Goal: Find specific page/section: Find specific page/section

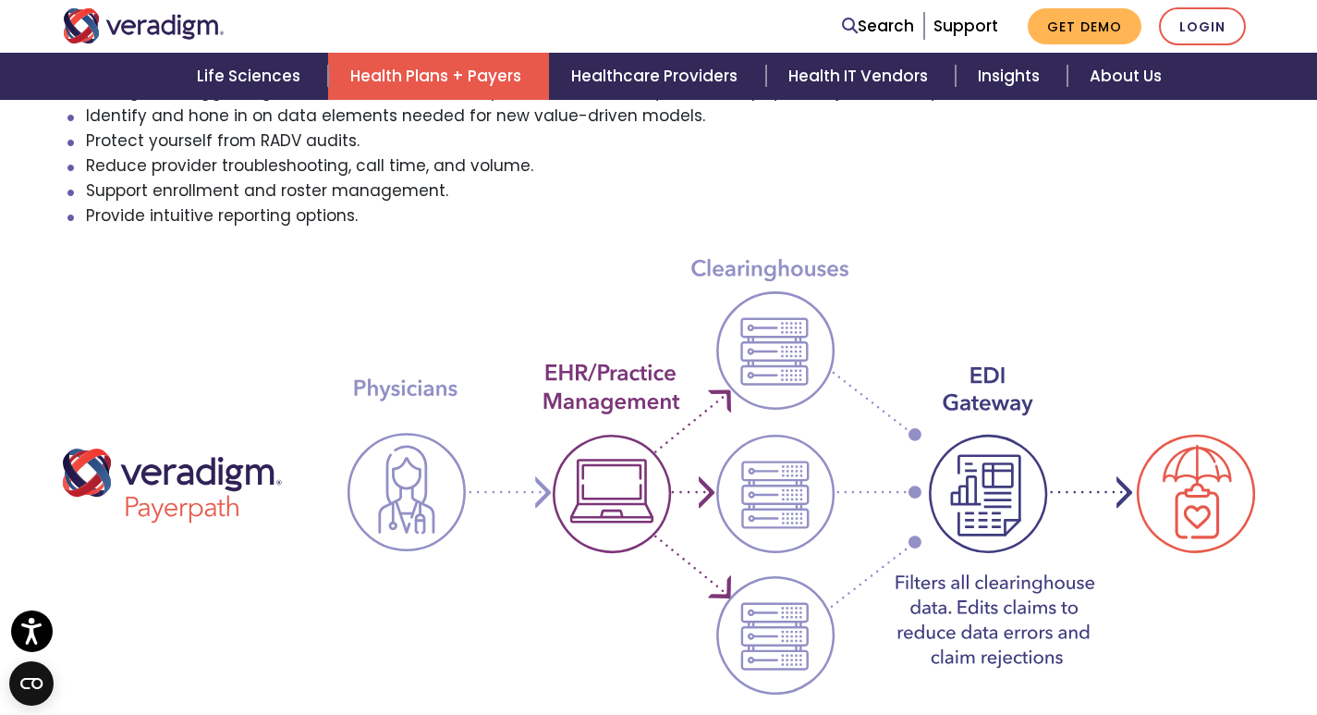
scroll to position [908, 0]
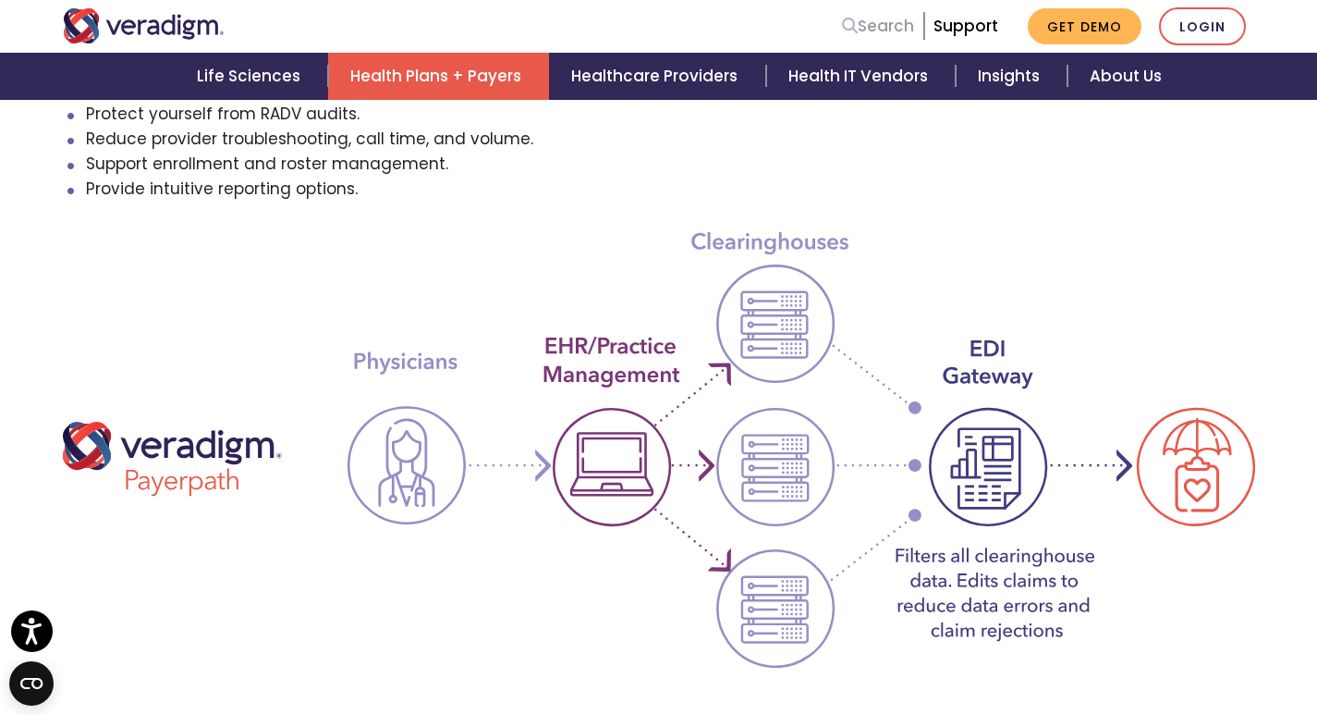
click at [886, 27] on link "Search" at bounding box center [878, 26] width 72 height 25
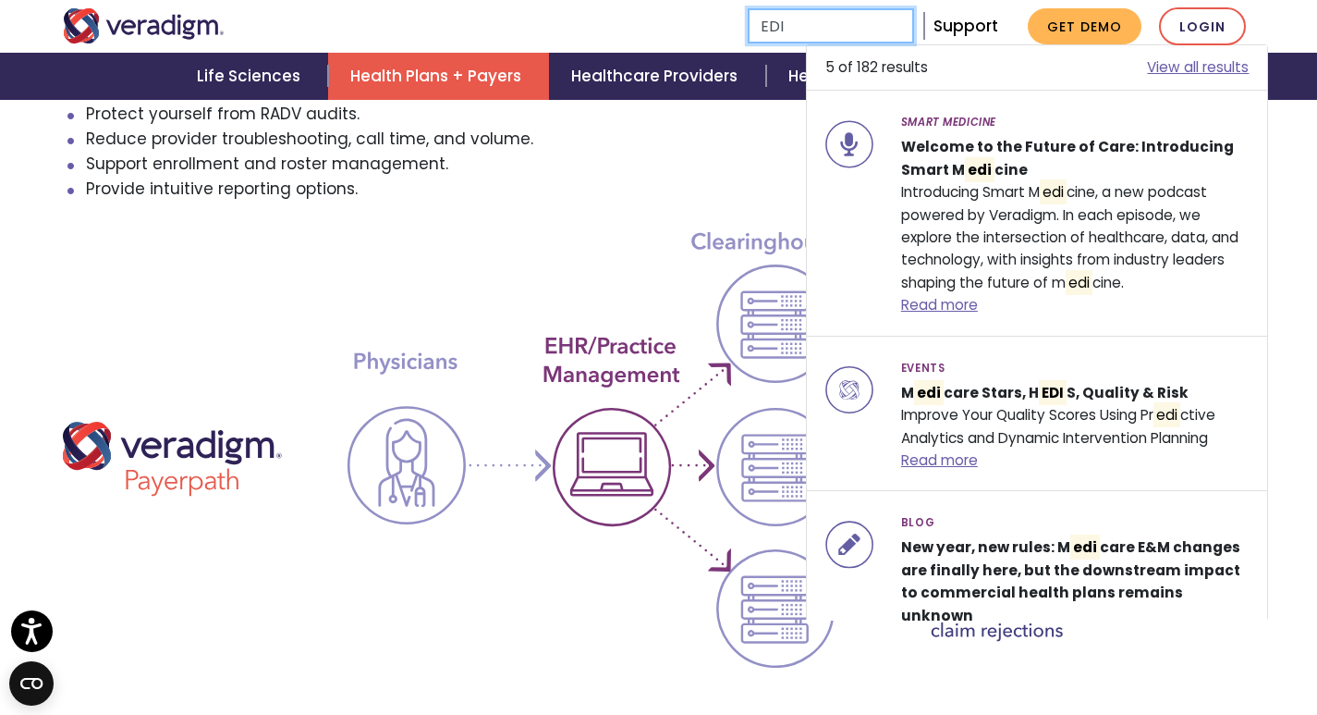
type input "EDI"
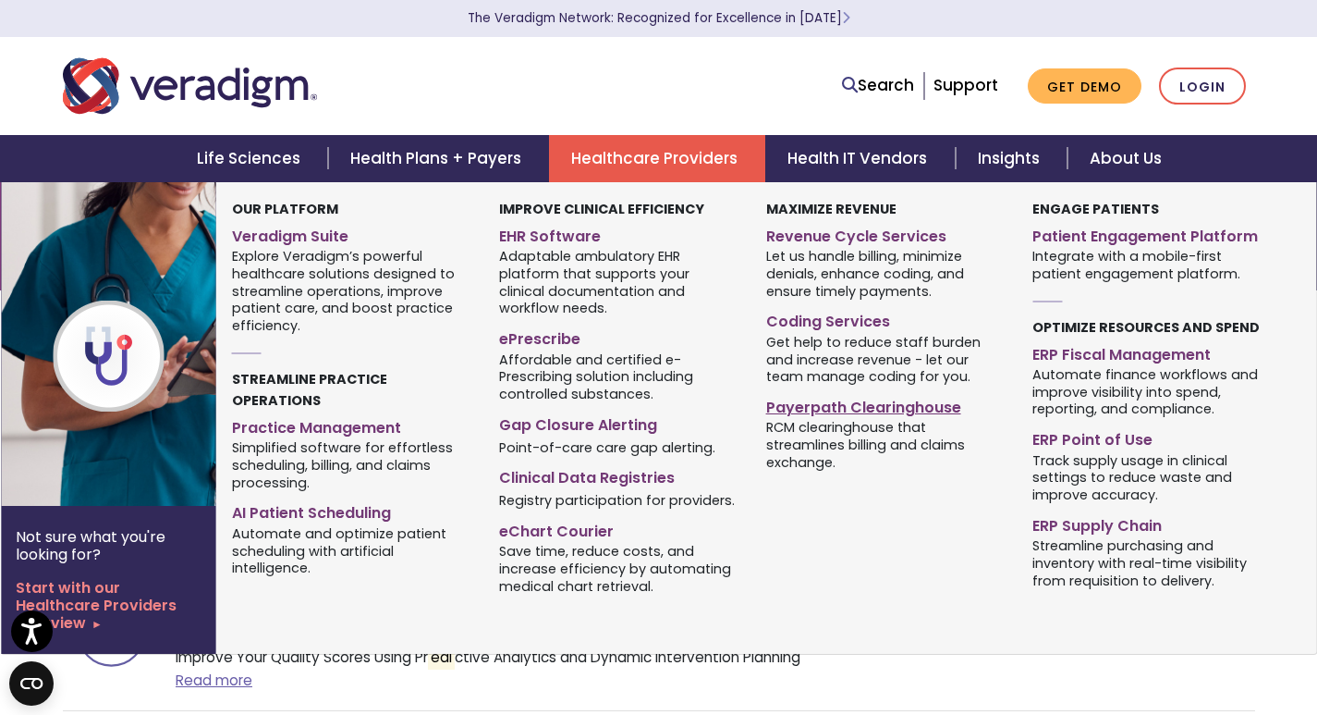
click at [806, 404] on link "Payerpath Clearinghouse" at bounding box center [885, 404] width 239 height 27
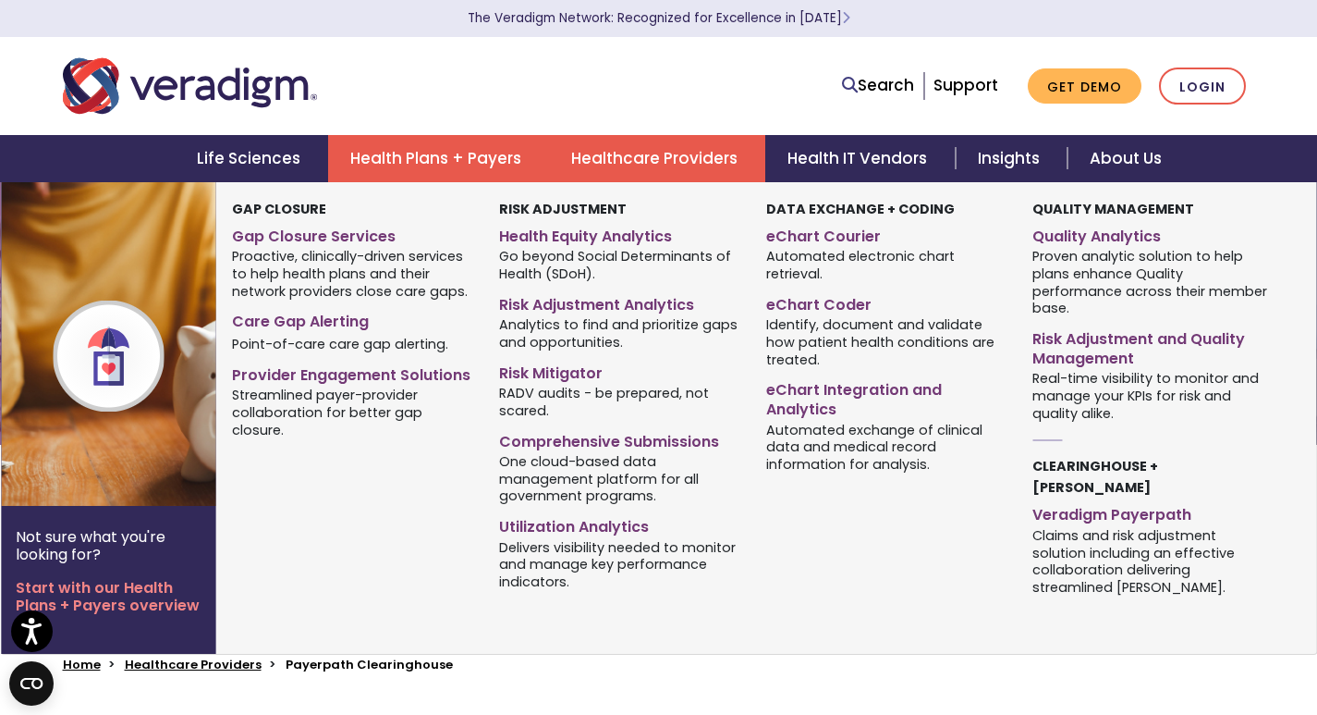
click at [441, 145] on link "Health Plans + Payers" at bounding box center [438, 158] width 221 height 47
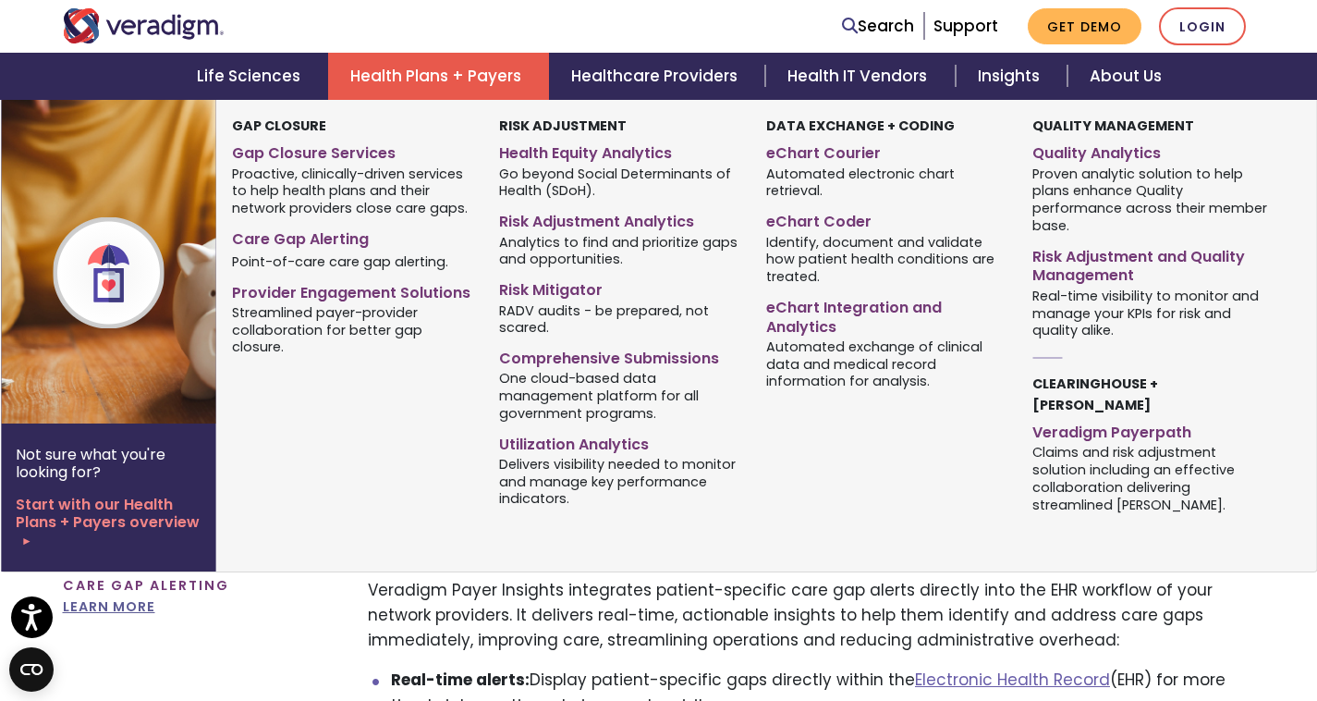
scroll to position [1017, 0]
